Goal: Information Seeking & Learning: Learn about a topic

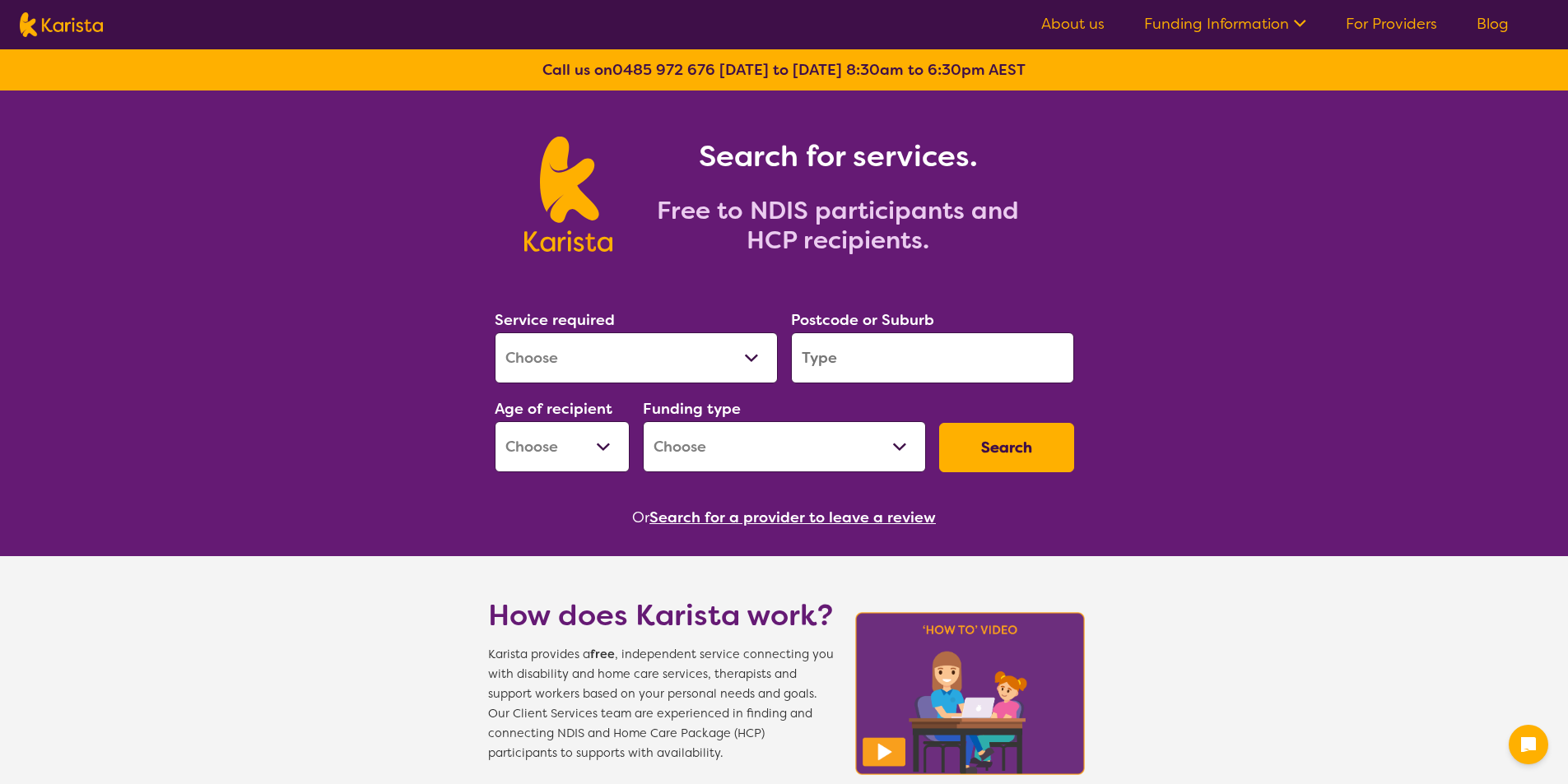
click at [1007, 446] on button "Search" at bounding box center [1006, 447] width 134 height 50
drag, startPoint x: 849, startPoint y: 356, endPoint x: 840, endPoint y: 356, distance: 9.0
click at [849, 356] on input "search" at bounding box center [932, 357] width 283 height 51
type input "4220"
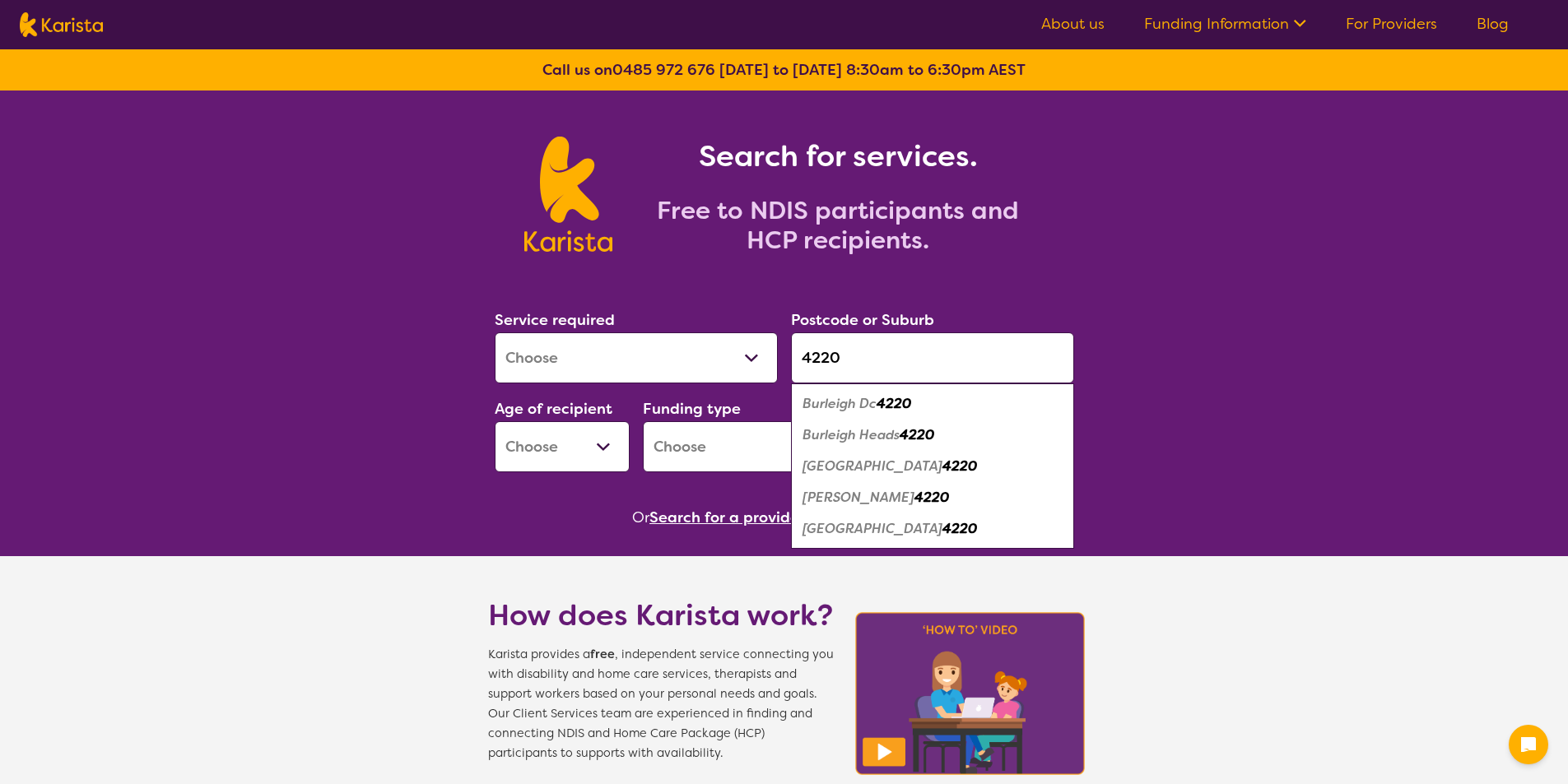
click at [1018, 446] on div "Burleigh Heads 4220" at bounding box center [933, 435] width 267 height 31
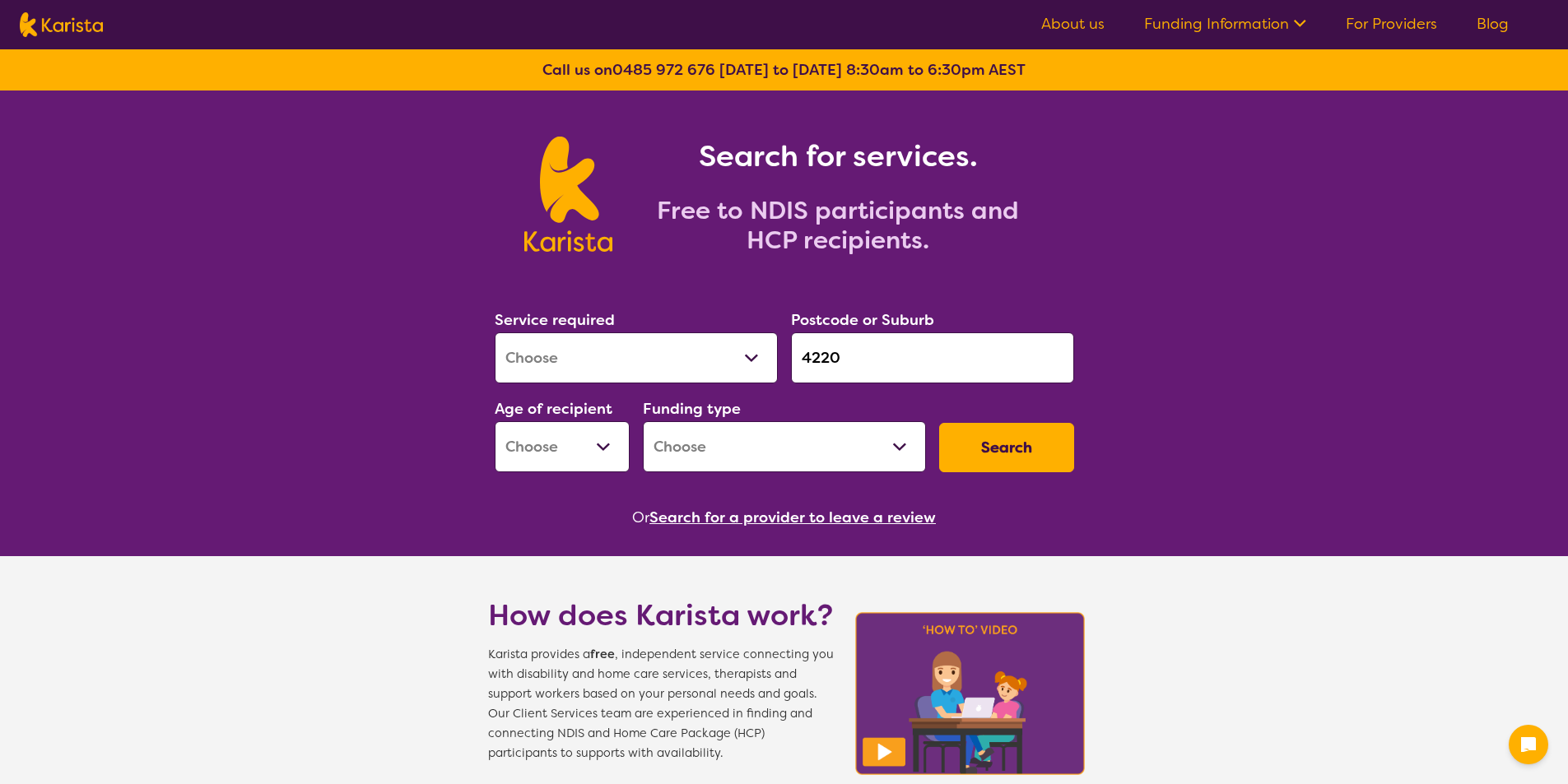
click at [1006, 437] on button "Search" at bounding box center [1006, 447] width 134 height 50
click at [609, 447] on select "Early Childhood - 0 to 9 Child - 10 to 11 Adolescent - 12 to 17 Adult - 18 to 6…" at bounding box center [561, 446] width 134 height 51
select select "AD"
click at [494, 421] on select "Early Childhood - 0 to 9 Child - 10 to 11 Adolescent - 12 to 17 Adult - 18 to 6…" at bounding box center [561, 446] width 134 height 51
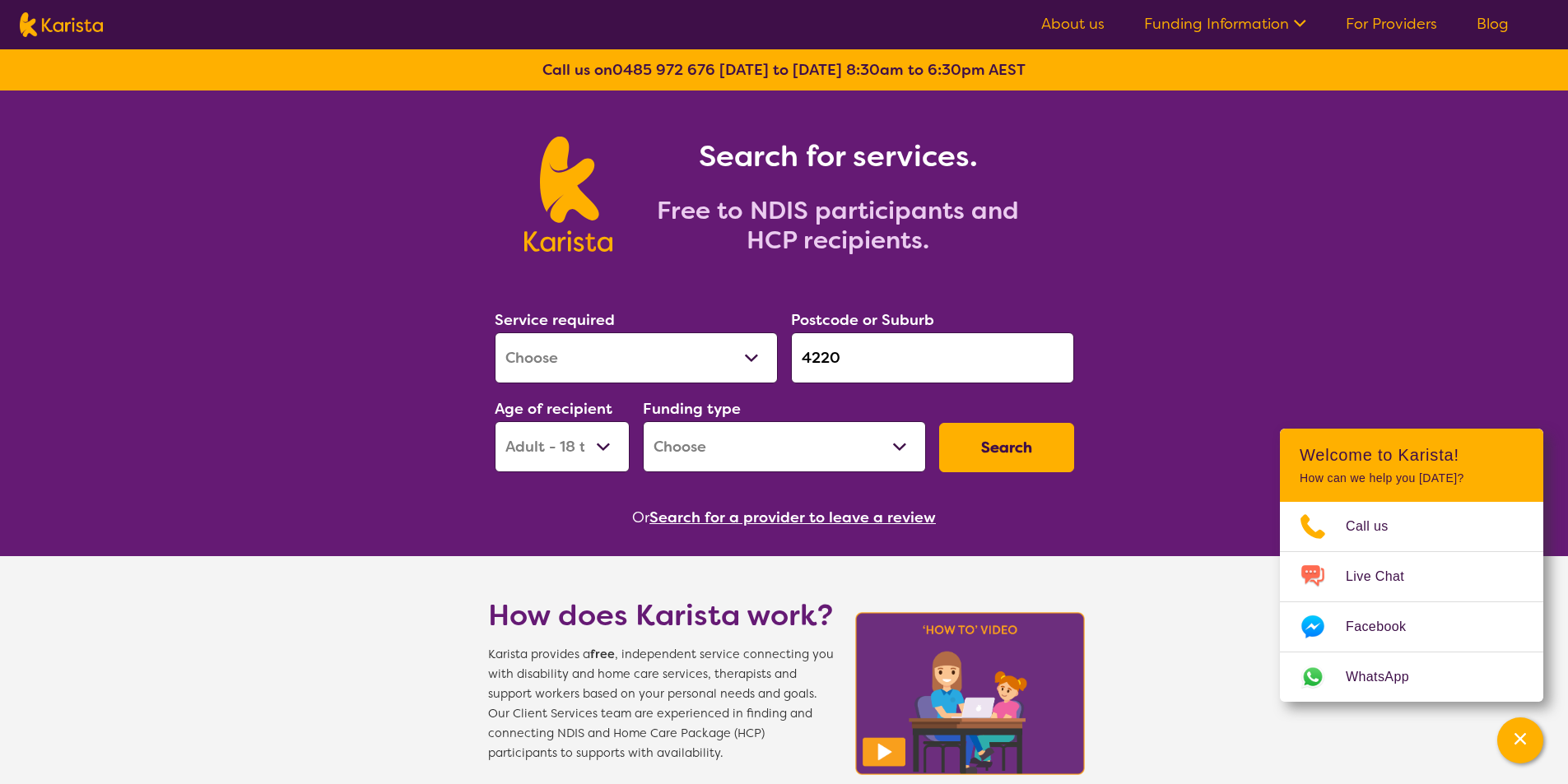
click at [1029, 441] on button "Search" at bounding box center [1006, 447] width 134 height 50
click at [905, 436] on select "Home Care Package (HCP) National Disability Insurance Scheme (NDIS) I don't know" at bounding box center [784, 446] width 283 height 51
select select "NDIS"
click at [642, 421] on select "Home Care Package (HCP) National Disability Insurance Scheme (NDIS) I don't know" at bounding box center [784, 446] width 283 height 51
click at [1028, 440] on button "Search" at bounding box center [1006, 447] width 134 height 50
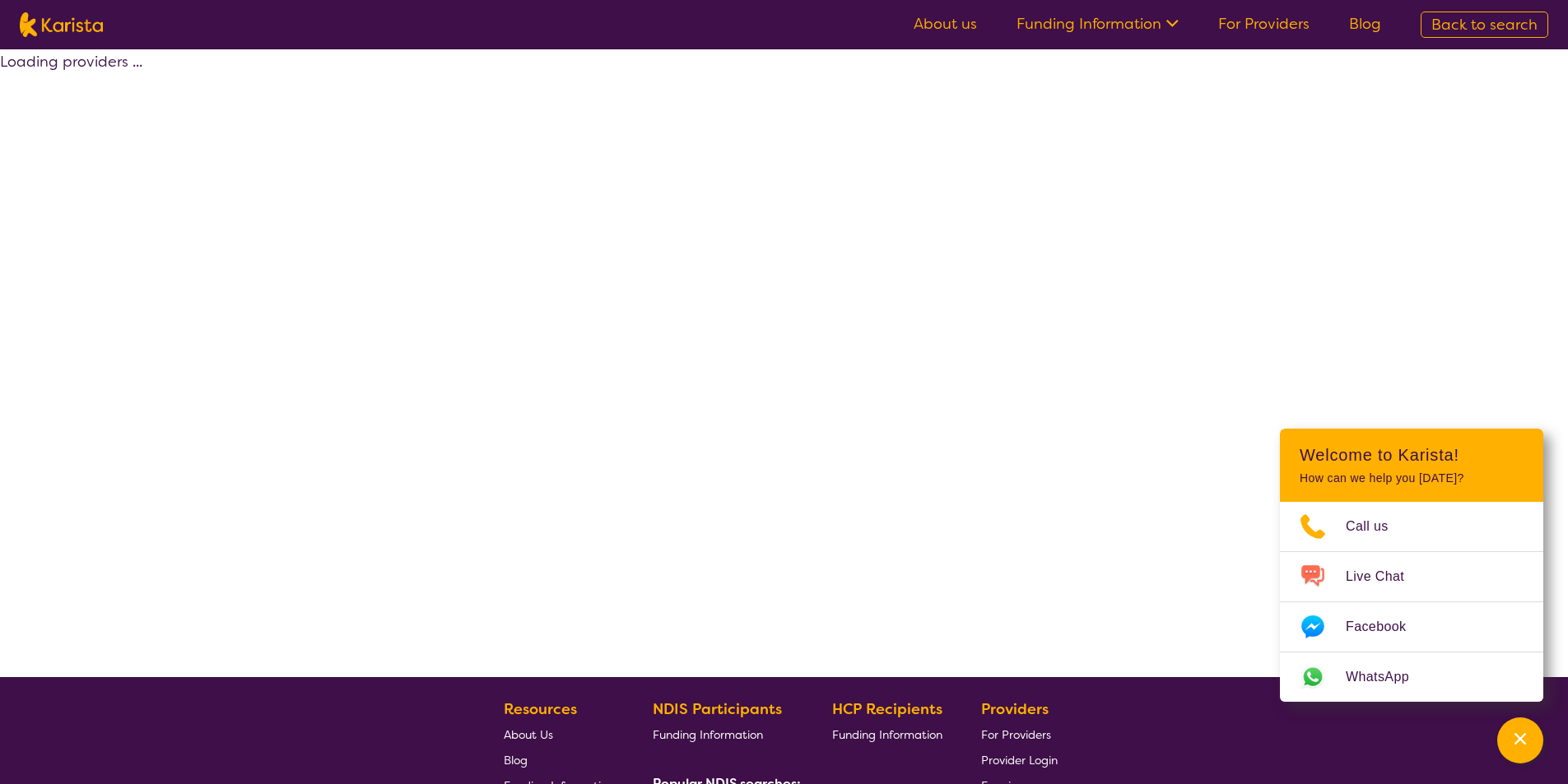
select select "by_score"
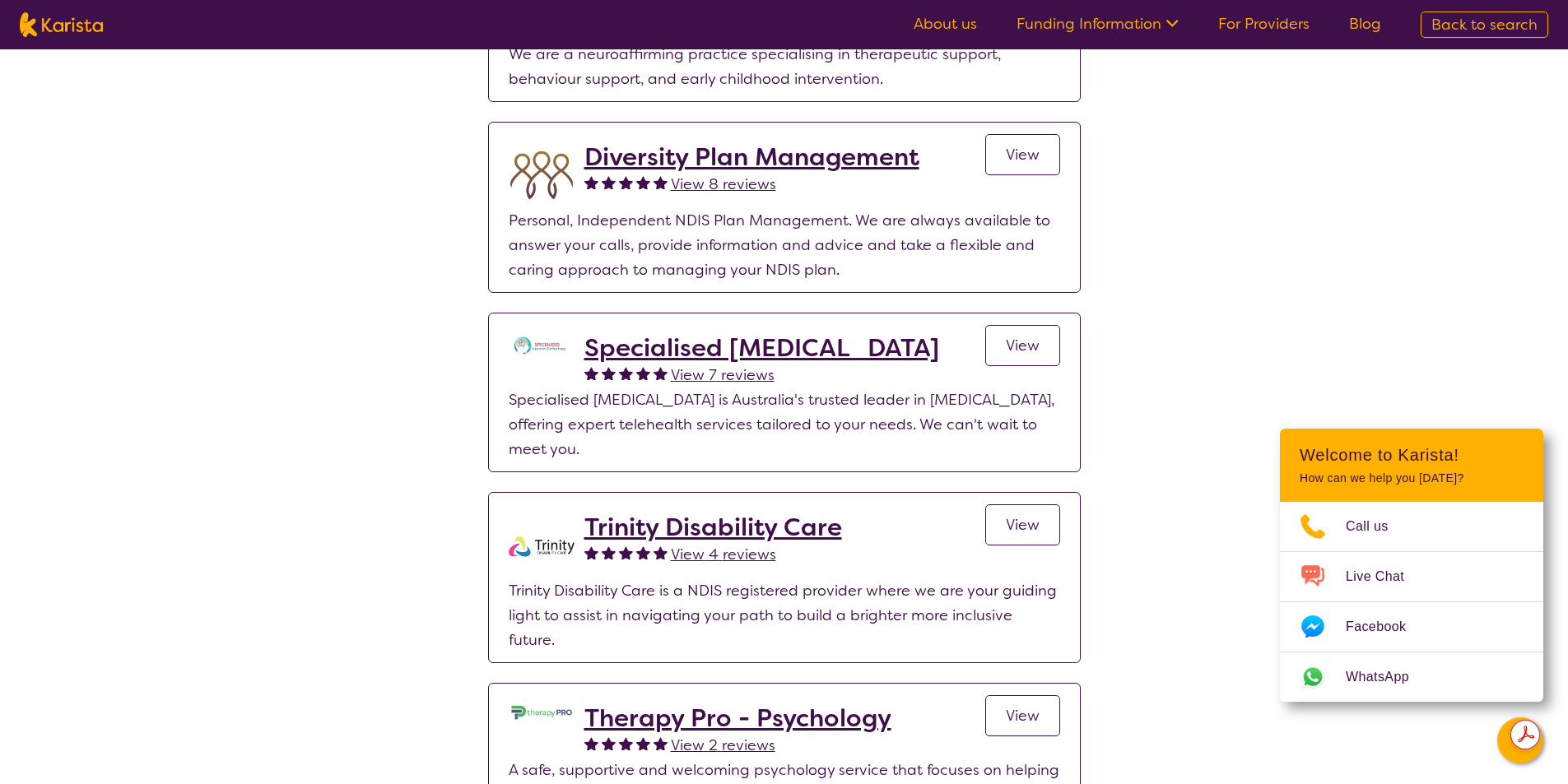
scroll to position [822, 0]
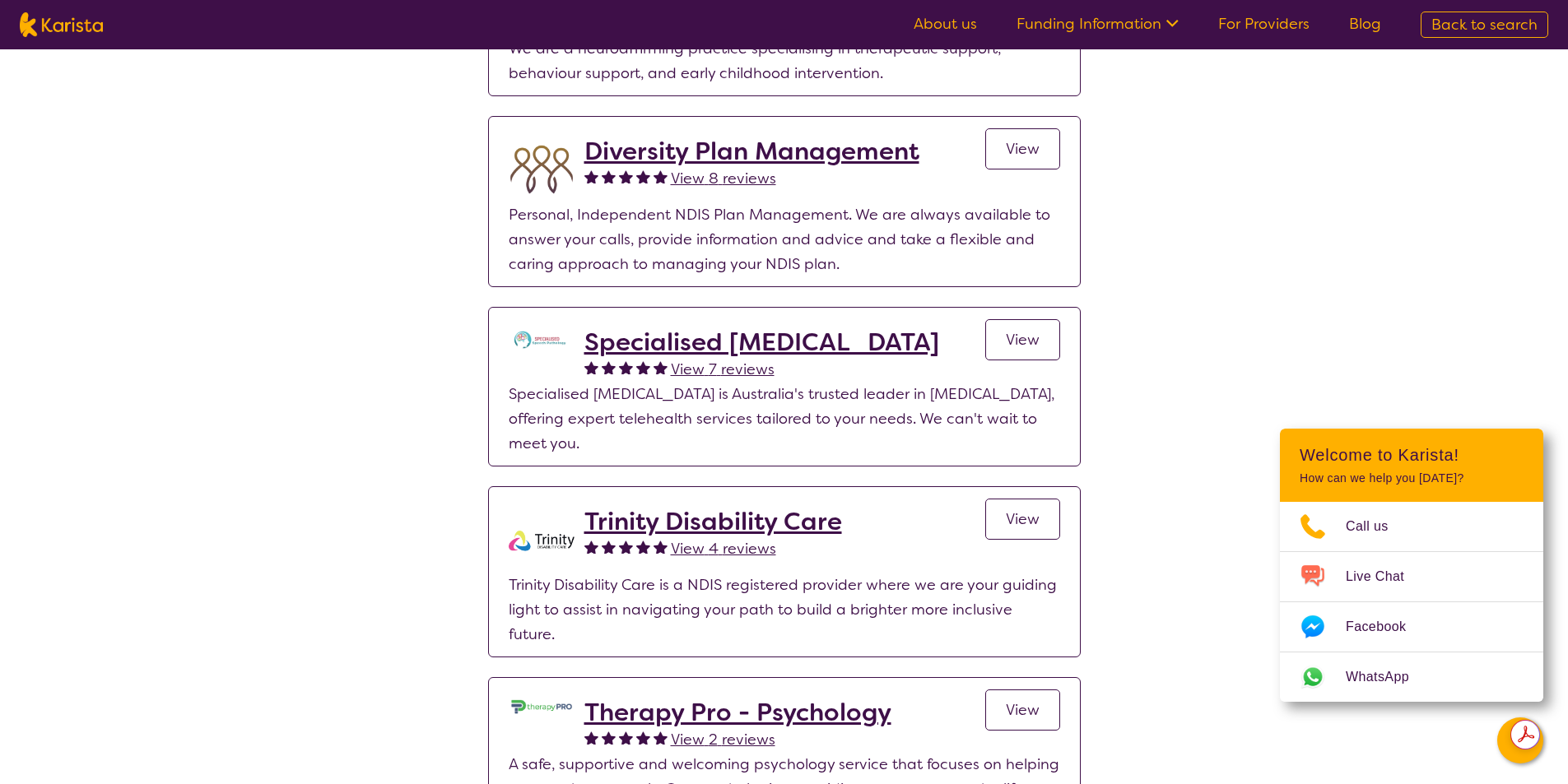
select select "AD"
select select "NDIS"
